Goal: Navigation & Orientation: Find specific page/section

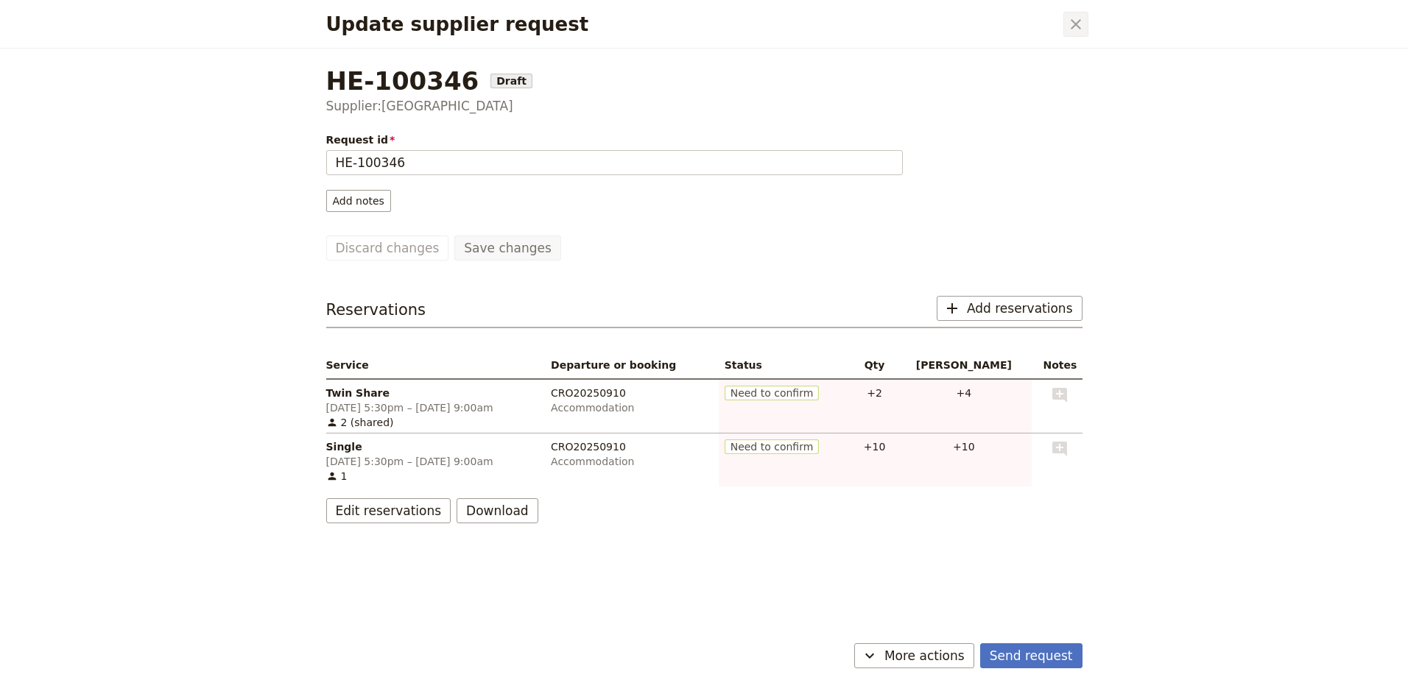
click at [1079, 14] on button "​" at bounding box center [1075, 24] width 25 height 25
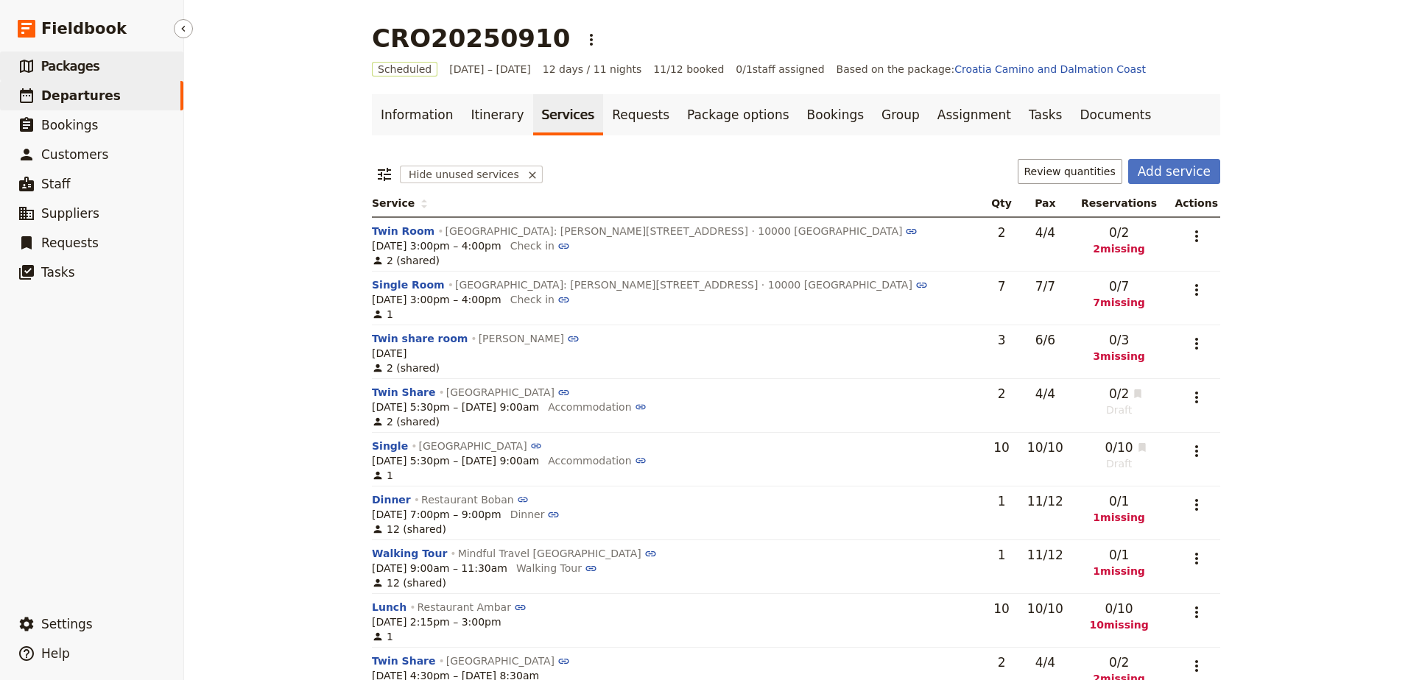
click at [106, 74] on link "​ Packages" at bounding box center [91, 66] width 183 height 29
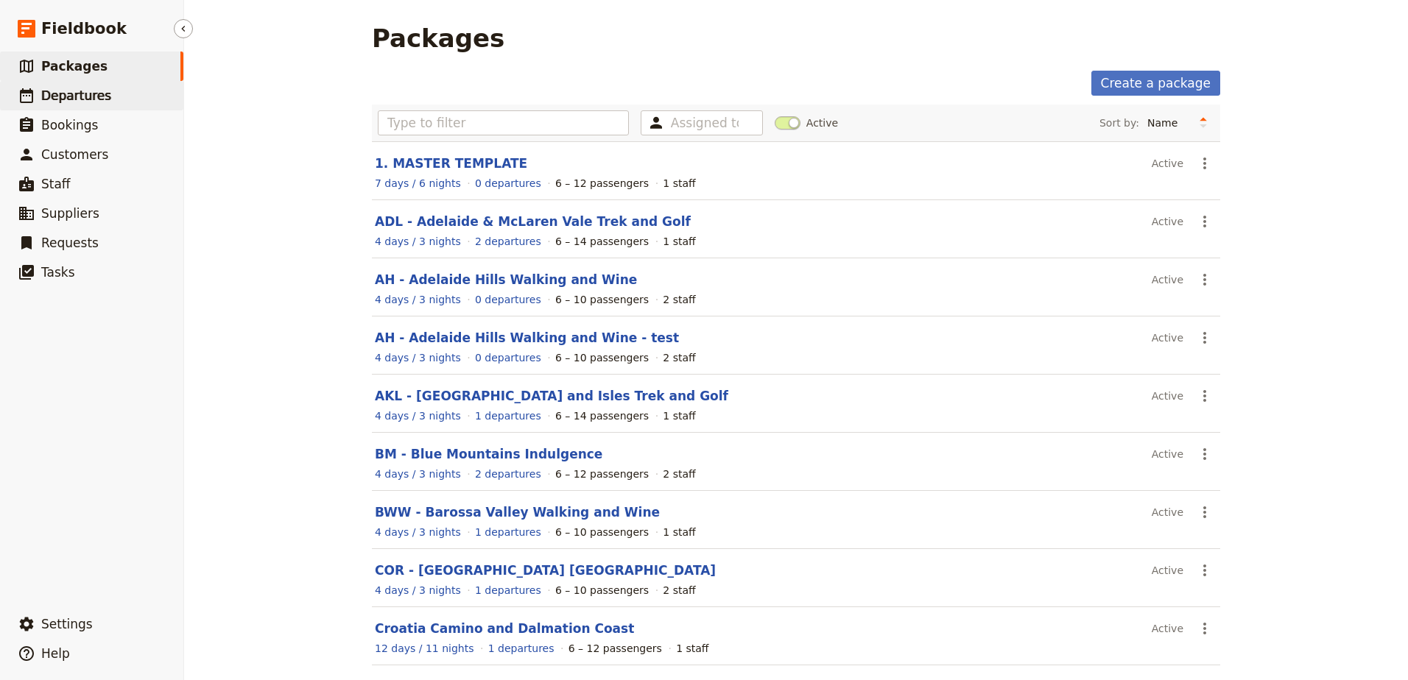
click at [54, 101] on span "Departures" at bounding box center [76, 95] width 70 height 15
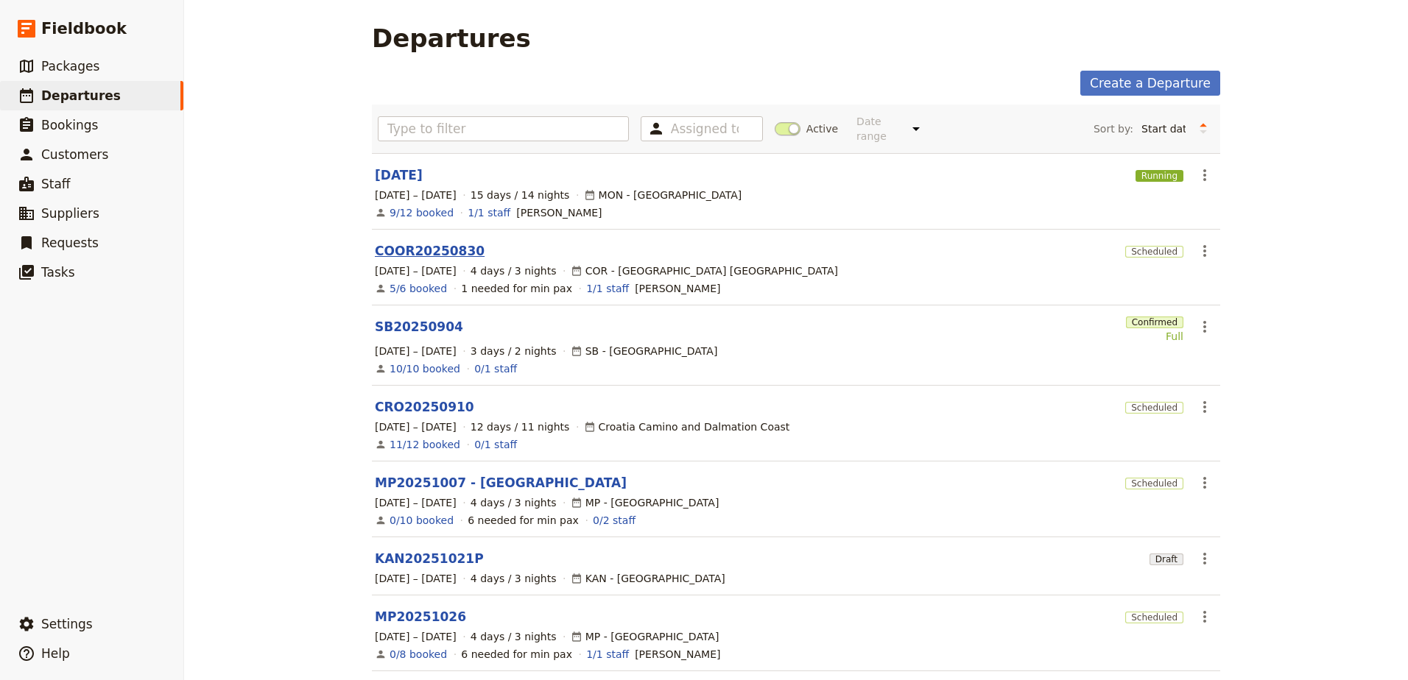
click at [415, 247] on link "COOR20250830" at bounding box center [430, 251] width 110 height 18
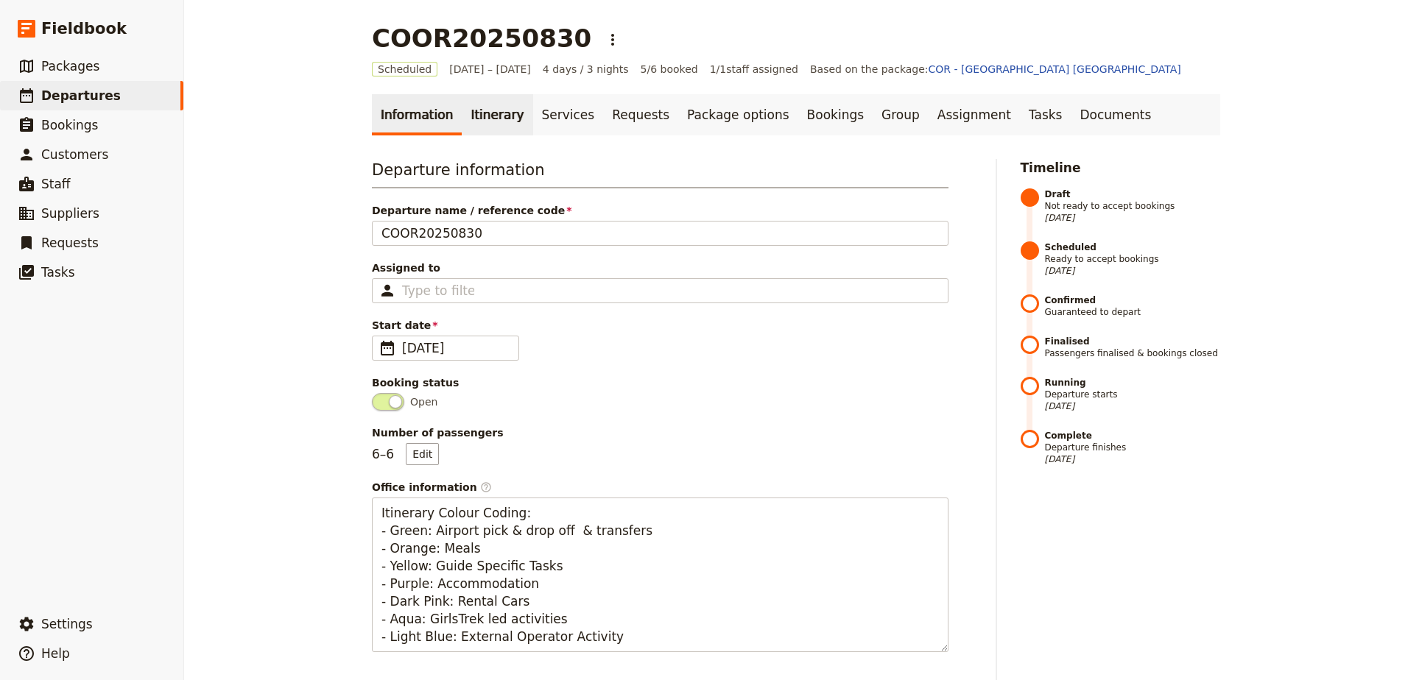
click at [473, 96] on link "Itinerary" at bounding box center [497, 114] width 71 height 41
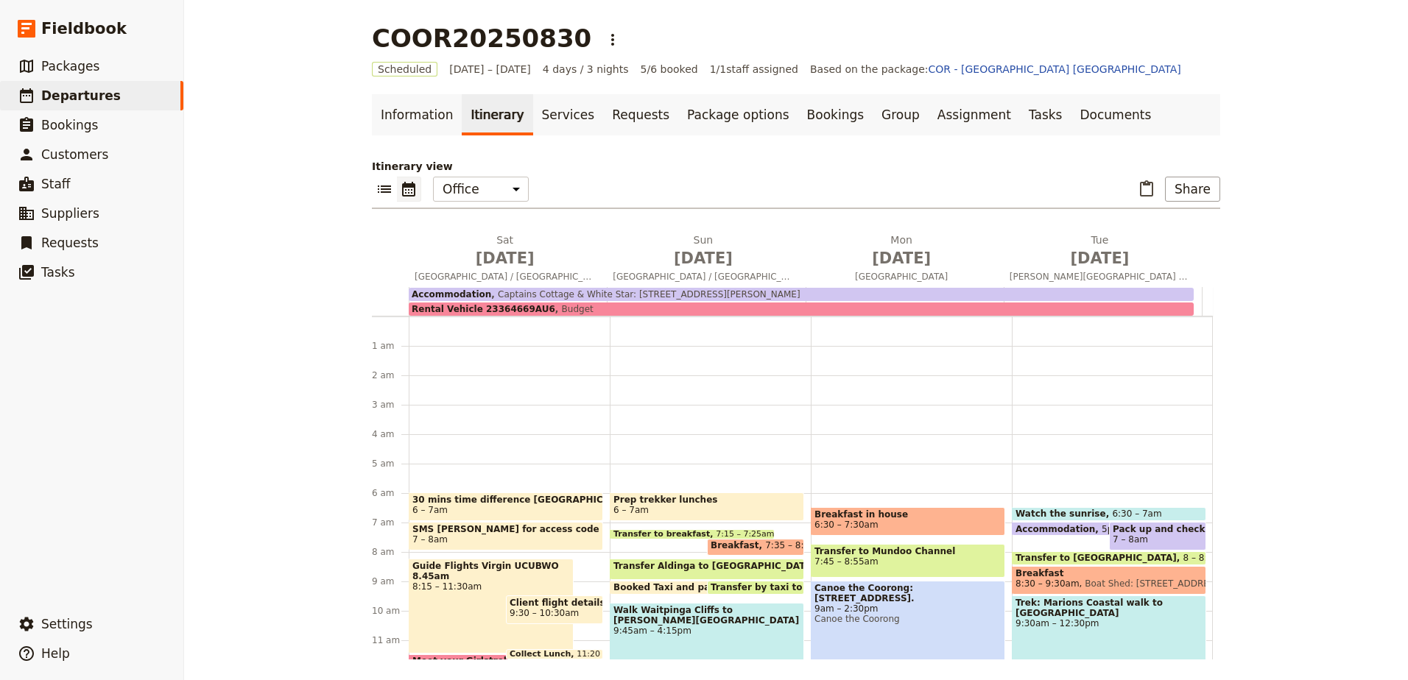
scroll to position [162, 0]
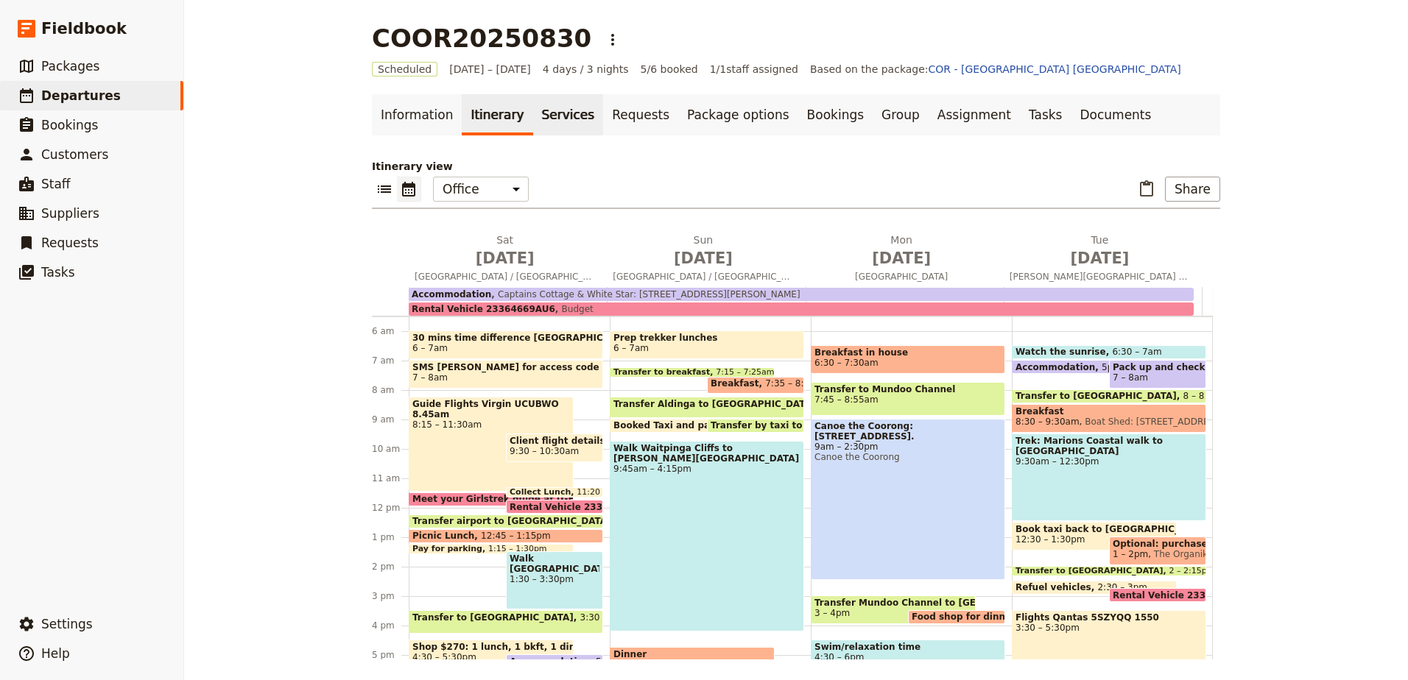
click at [533, 113] on link "Services" at bounding box center [568, 114] width 71 height 41
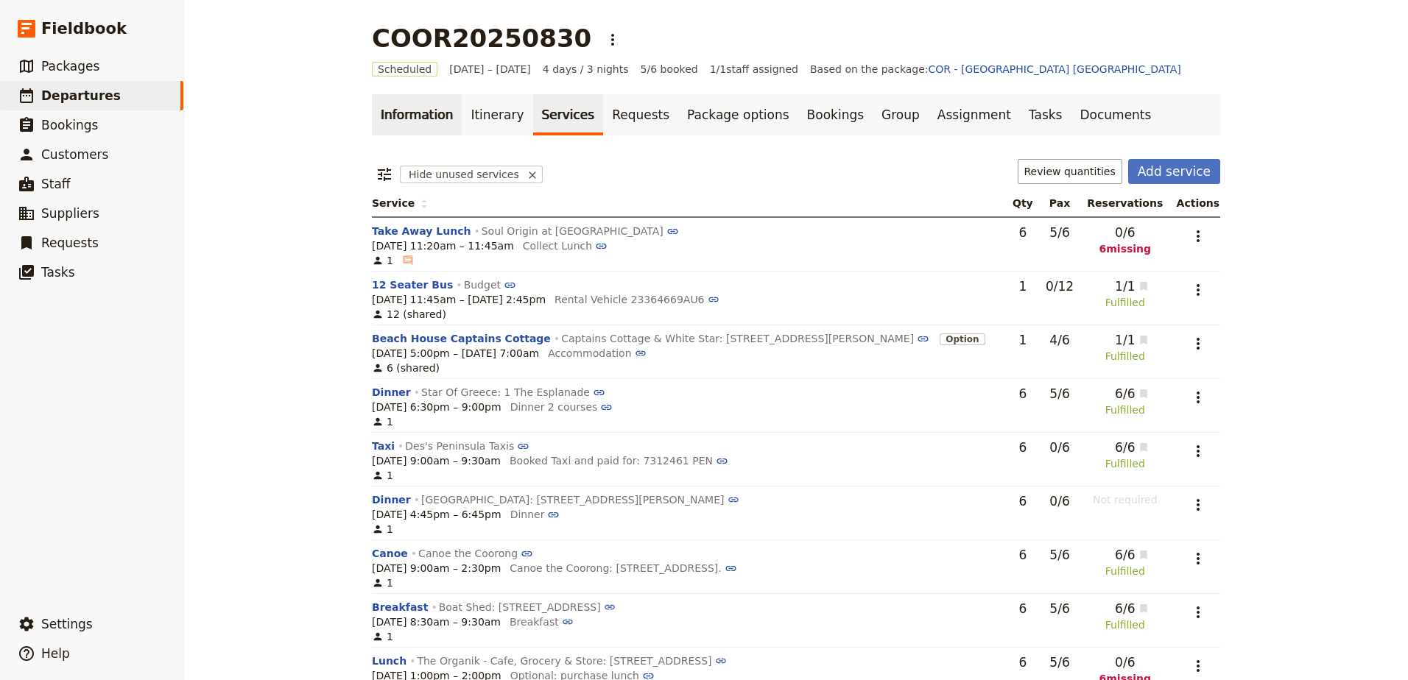
click at [390, 116] on link "Information" at bounding box center [417, 114] width 90 height 41
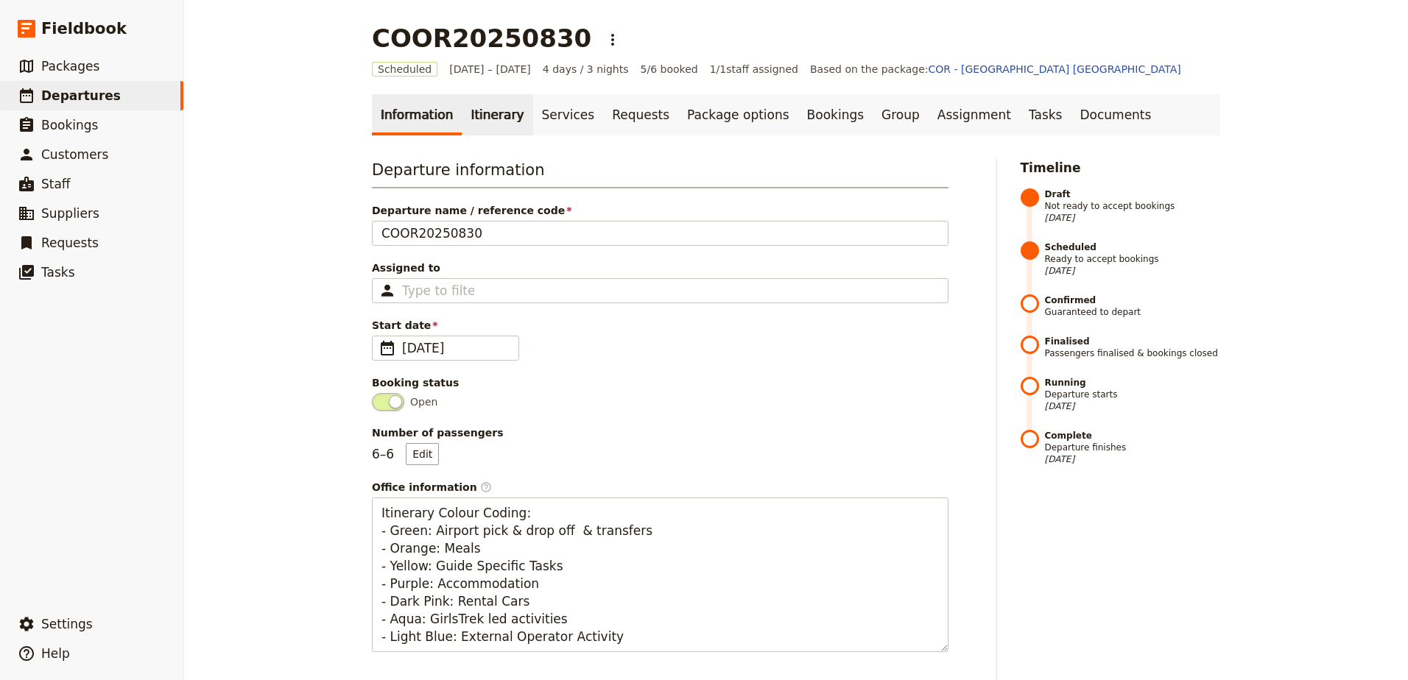
click at [487, 123] on link "Itinerary" at bounding box center [497, 114] width 71 height 41
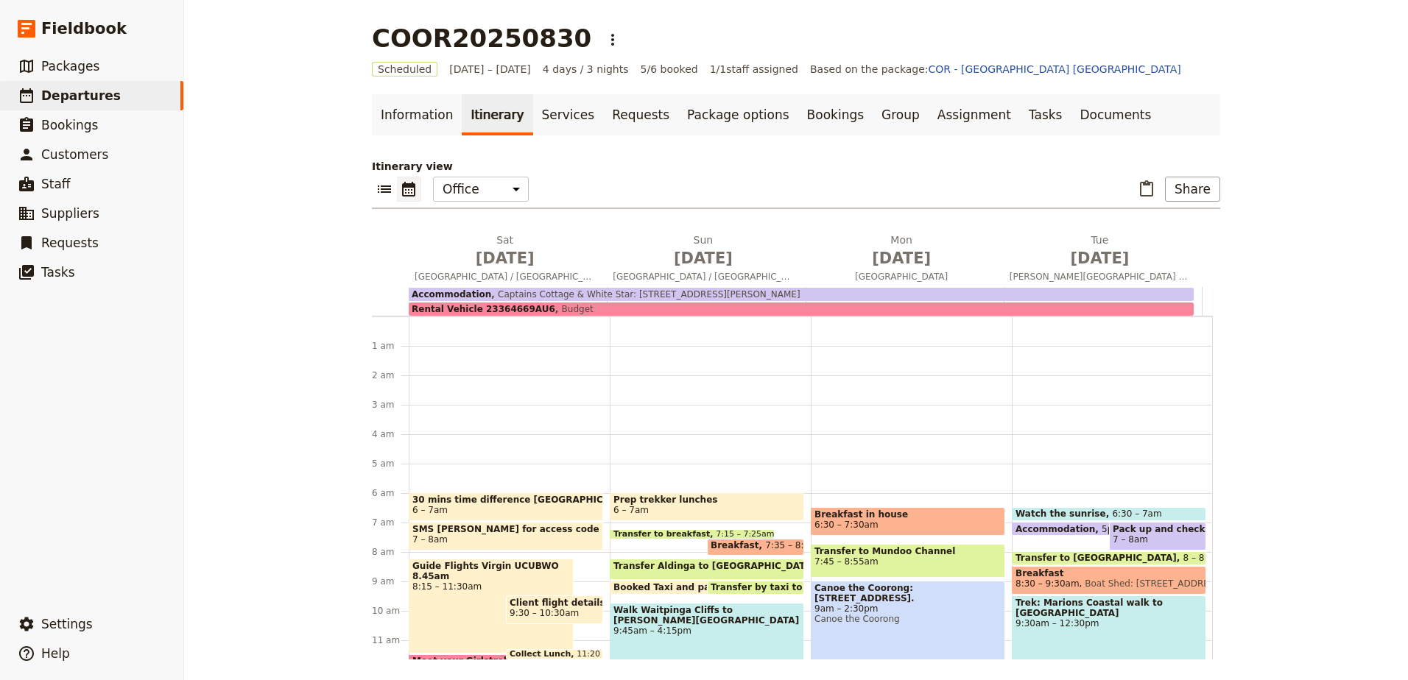
scroll to position [162, 0]
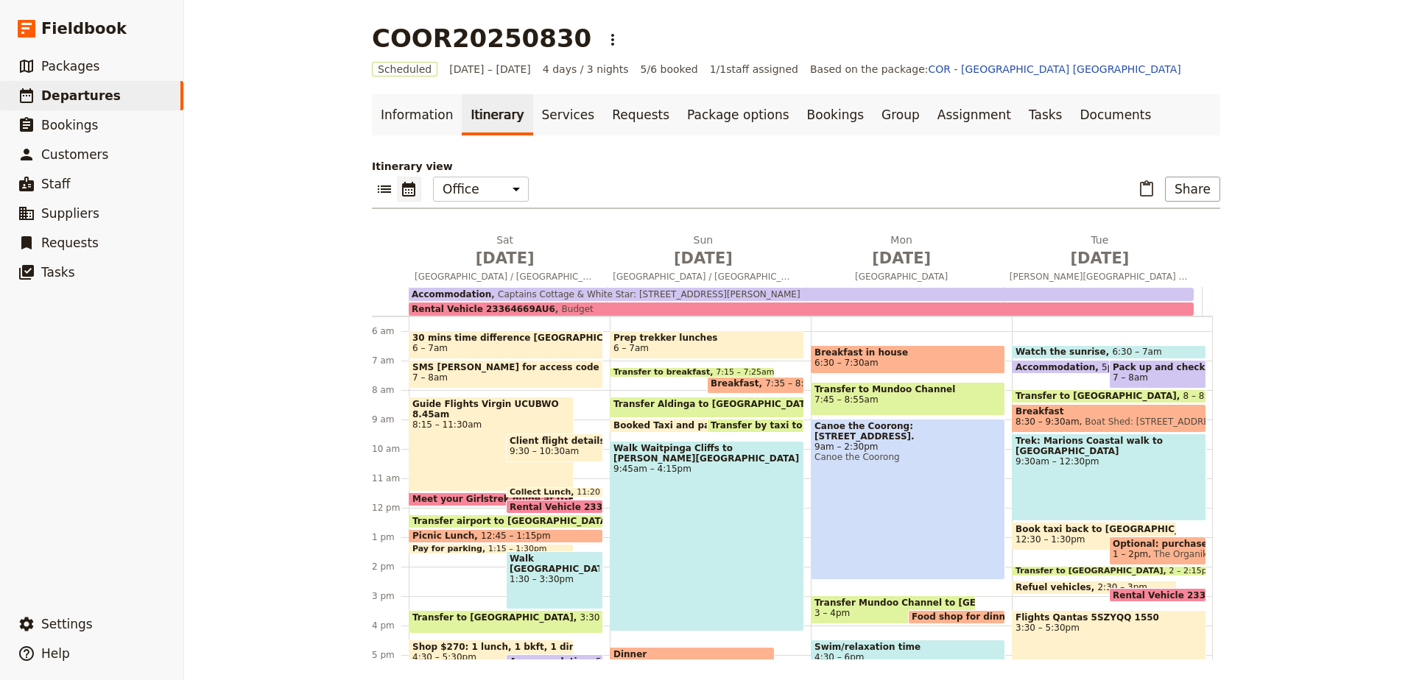
click at [487, 409] on span "Guide Flights Virgin UCUBWO 8.45am" at bounding box center [491, 409] width 158 height 21
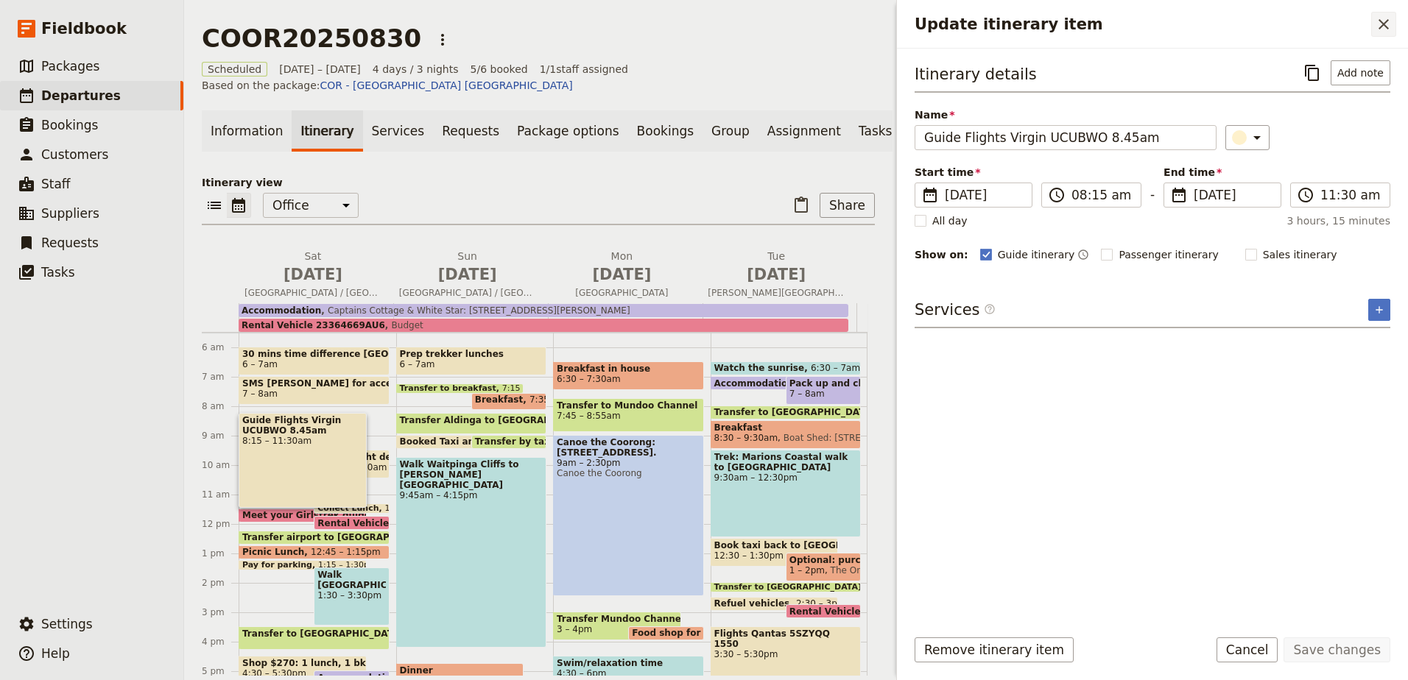
click at [1391, 31] on icon "Close drawer" at bounding box center [1383, 24] width 18 height 18
